Goal: Task Accomplishment & Management: Complete application form

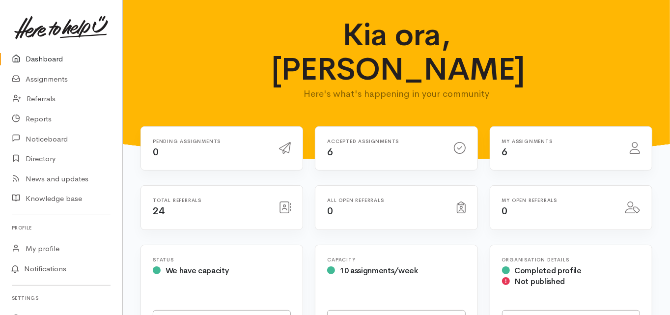
click at [47, 57] on link "Dashboard" at bounding box center [61, 59] width 122 height 20
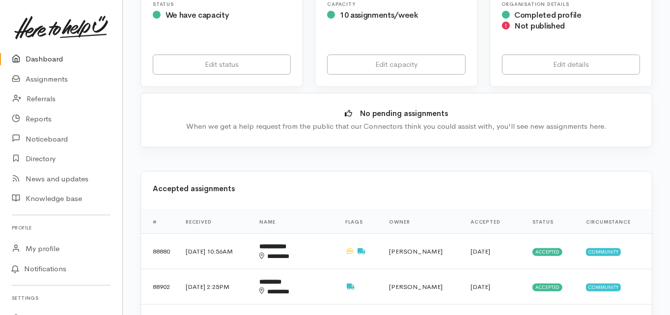
scroll to position [275, 0]
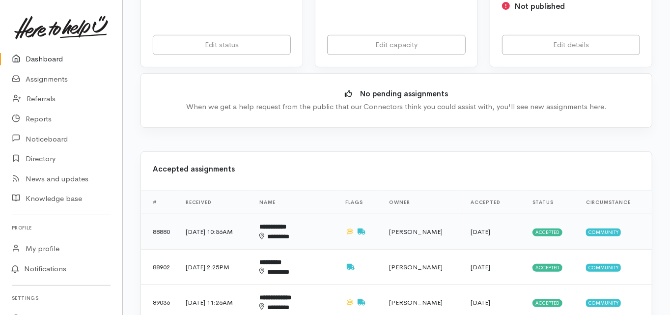
click at [287, 224] on b "**********" at bounding box center [273, 227] width 27 height 6
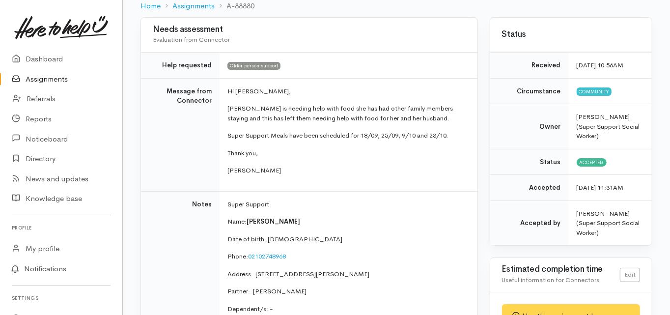
scroll to position [118, 0]
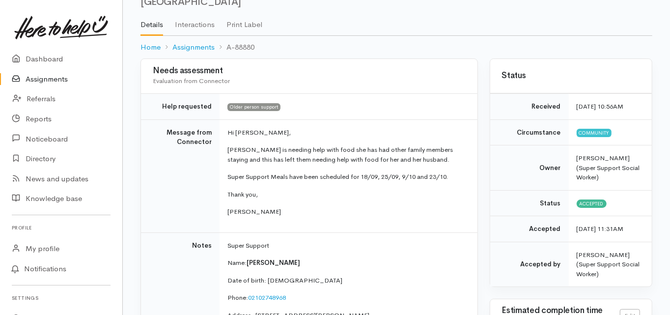
scroll to position [39, 0]
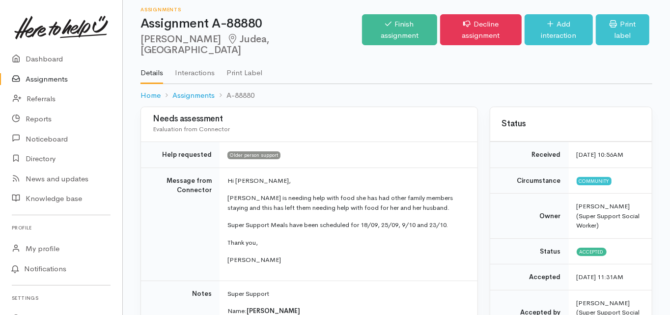
scroll to position [0, 0]
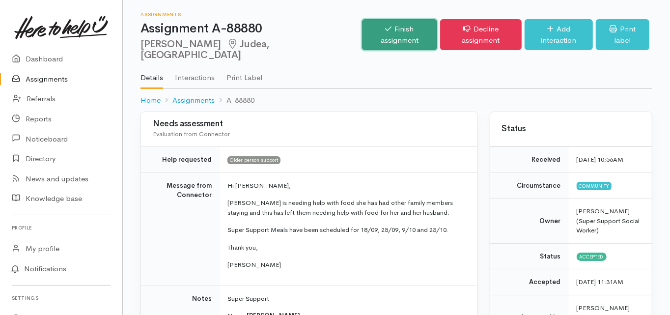
click at [365, 32] on link "Finish assignment" at bounding box center [399, 34] width 75 height 31
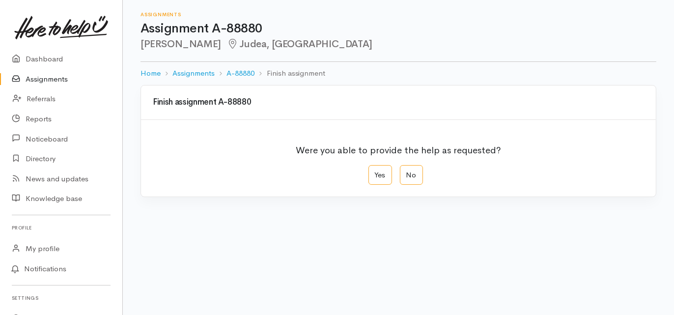
drag, startPoint x: 378, startPoint y: 173, endPoint x: 326, endPoint y: 201, distance: 58.9
click at [378, 173] on label "Yes" at bounding box center [381, 175] width 24 height 20
click at [375, 172] on input "Yes" at bounding box center [372, 168] width 6 height 6
radio input "true"
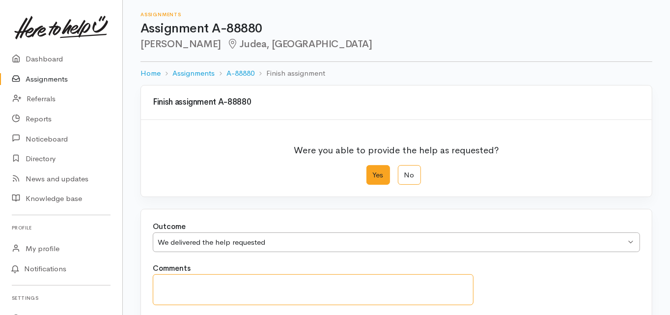
click at [182, 288] on textarea "Comments" at bounding box center [313, 289] width 321 height 31
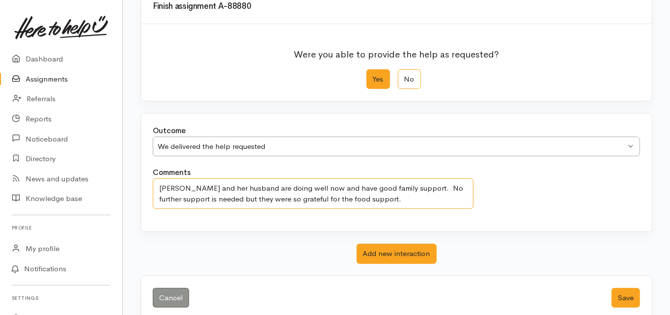
scroll to position [110, 0]
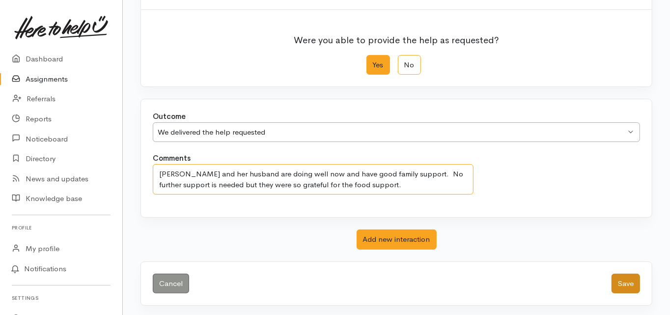
type textarea "Mary and her husband are doing well now and have good family support. No furthe…"
click at [620, 284] on button "Save" at bounding box center [626, 284] width 29 height 20
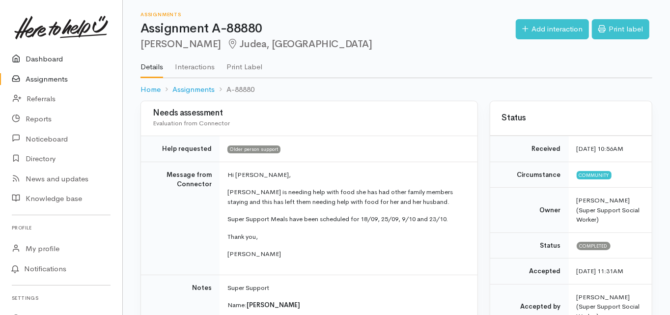
click at [50, 59] on link "Dashboard" at bounding box center [61, 59] width 122 height 20
